Goal: Task Accomplishment & Management: Manage account settings

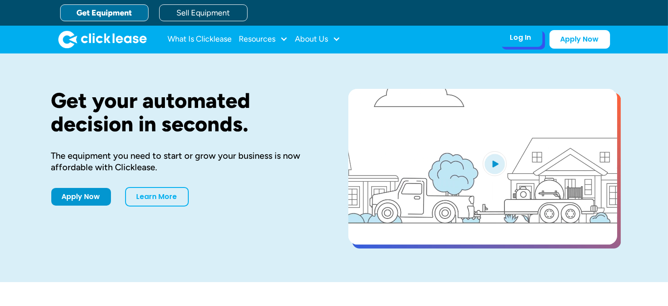
drag, startPoint x: 0, startPoint y: 0, endPoint x: 512, endPoint y: 38, distance: 513.9
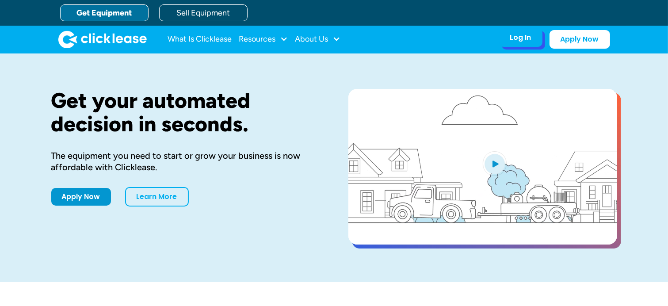
click at [512, 38] on div "Log In" at bounding box center [520, 37] width 21 height 9
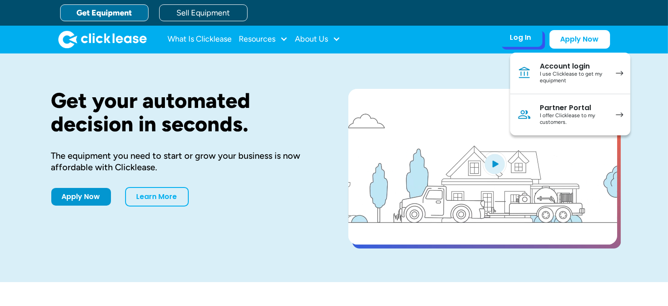
click at [569, 69] on div "Account login" at bounding box center [573, 66] width 67 height 9
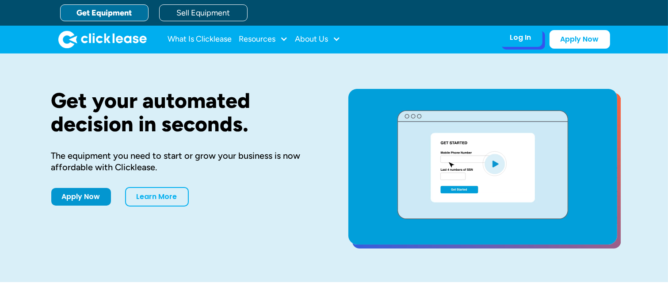
click at [525, 42] on div "Log In Account login I use Clicklease to get my equipment Partner Portal I offe…" at bounding box center [520, 37] width 43 height 19
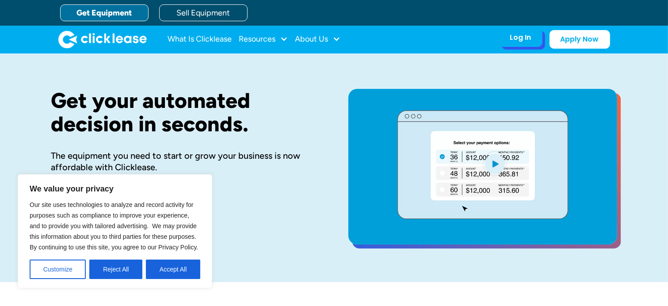
click at [525, 44] on div "Log In Account login I use Clicklease to get my equipment Partner Portal I offe…" at bounding box center [520, 37] width 43 height 19
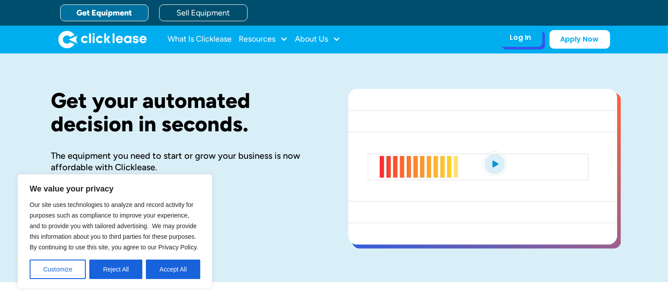
click at [522, 36] on div "Log In" at bounding box center [520, 37] width 21 height 9
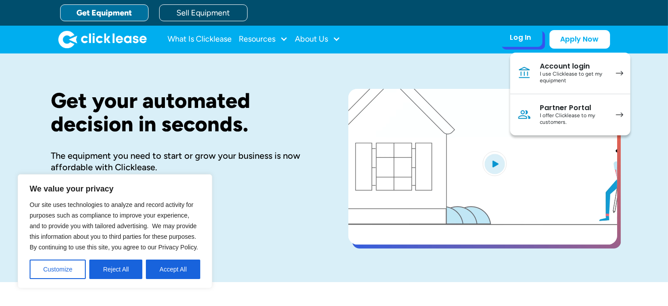
click at [565, 75] on div "I use Clicklease to get my equipment" at bounding box center [573, 78] width 67 height 14
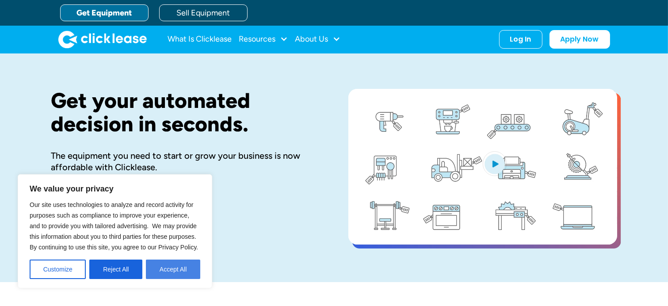
click at [172, 263] on button "Accept All" at bounding box center [173, 268] width 54 height 19
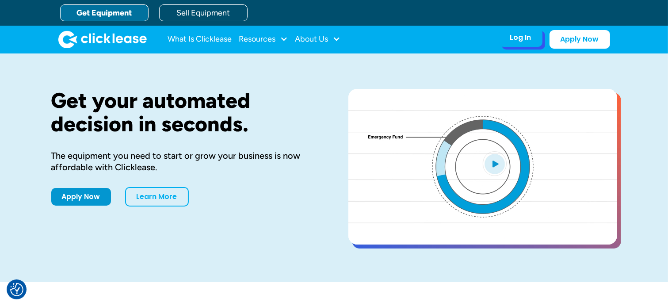
click at [528, 38] on div "Log In" at bounding box center [520, 37] width 21 height 9
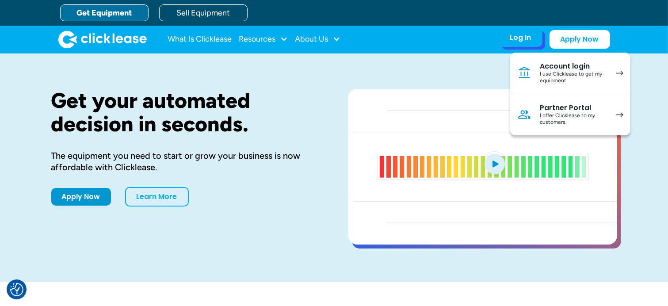
click at [554, 77] on div "I use Clicklease to get my equipment" at bounding box center [573, 78] width 67 height 14
